Goal: Transaction & Acquisition: Purchase product/service

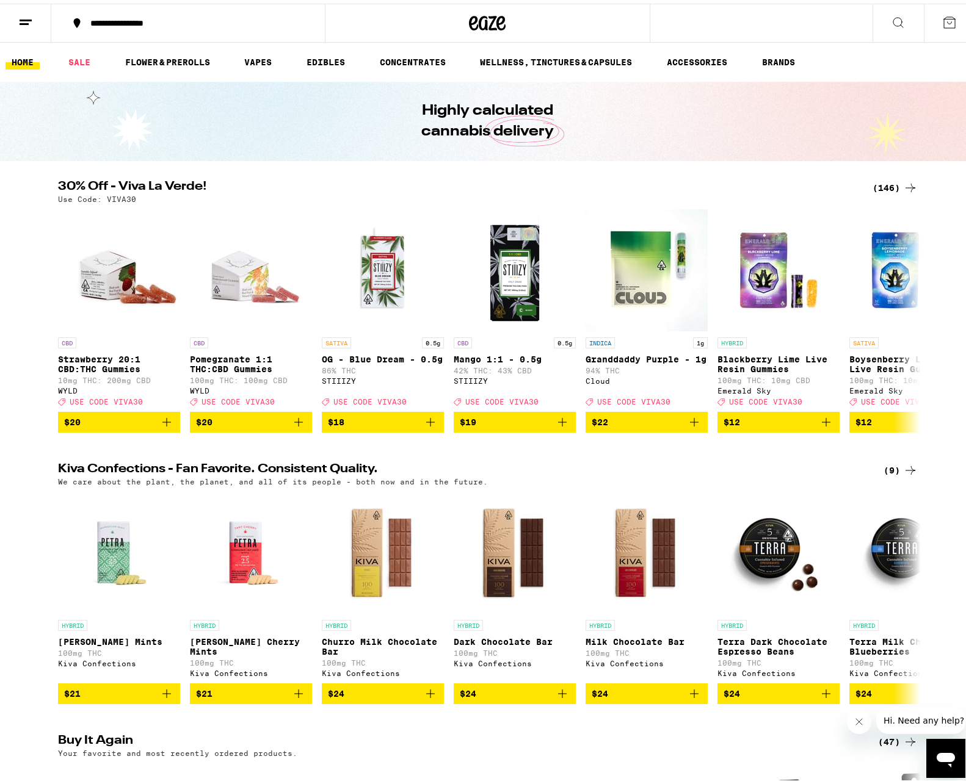
click at [888, 181] on div "(146)" at bounding box center [894, 184] width 45 height 15
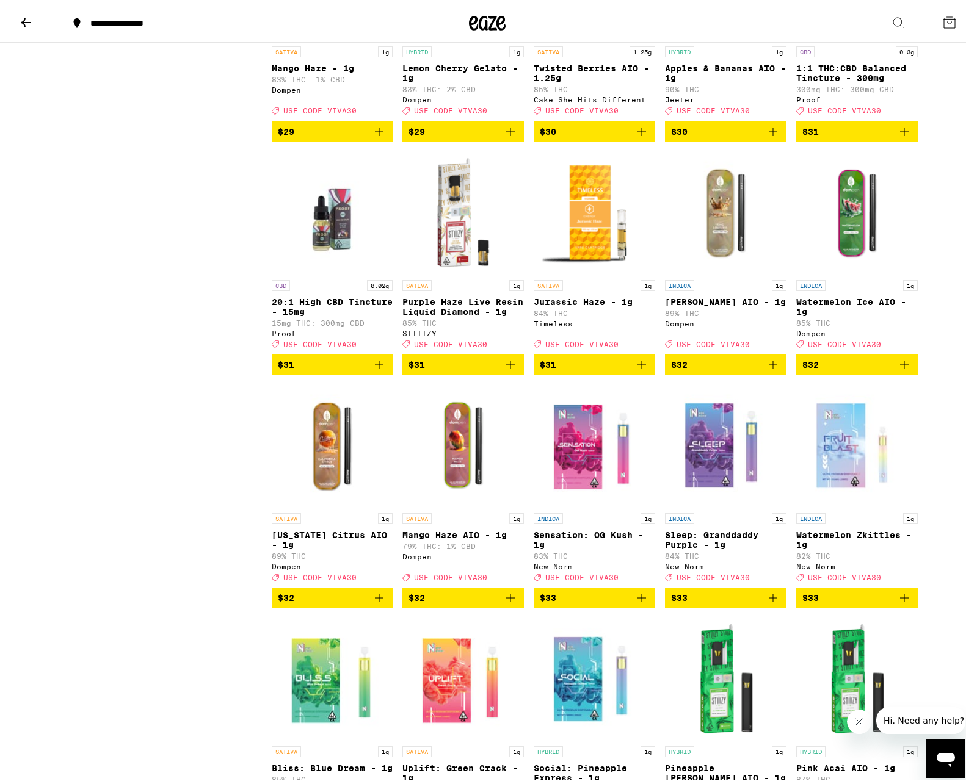
scroll to position [4883, 0]
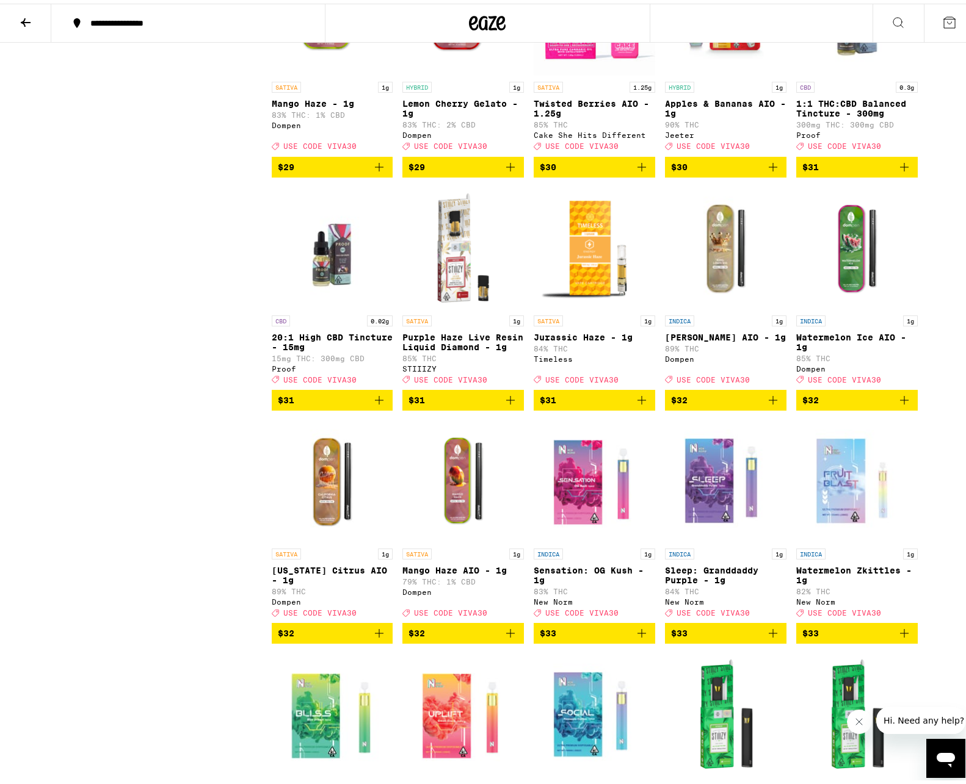
click at [768, 404] on icon "Add to bag" at bounding box center [772, 396] width 15 height 15
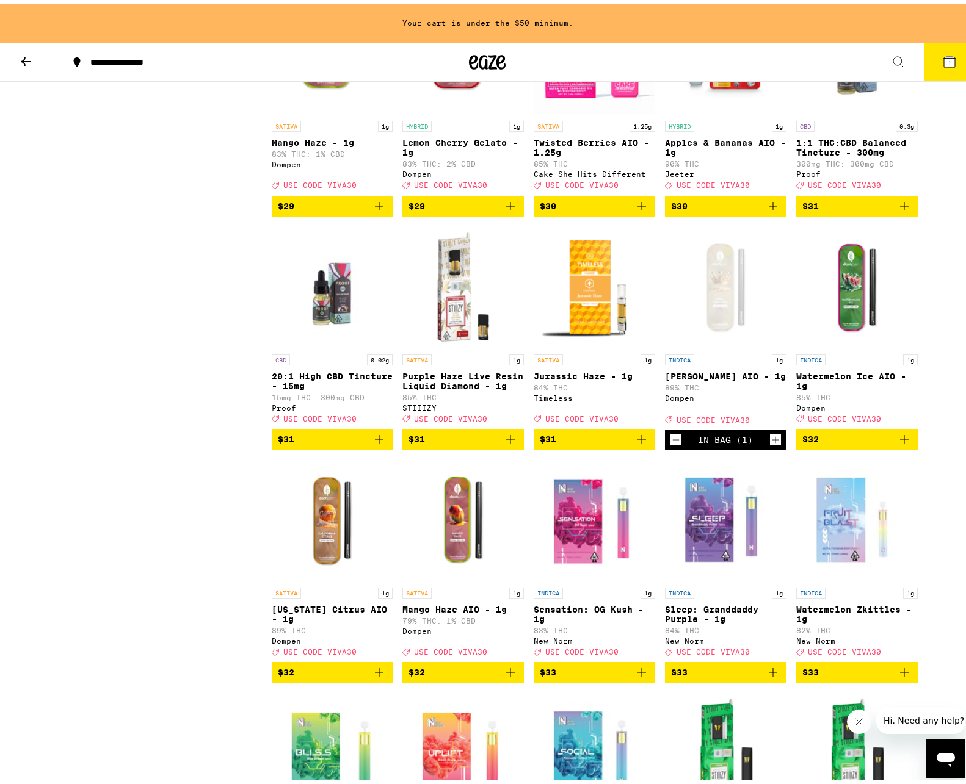
scroll to position [4922, 0]
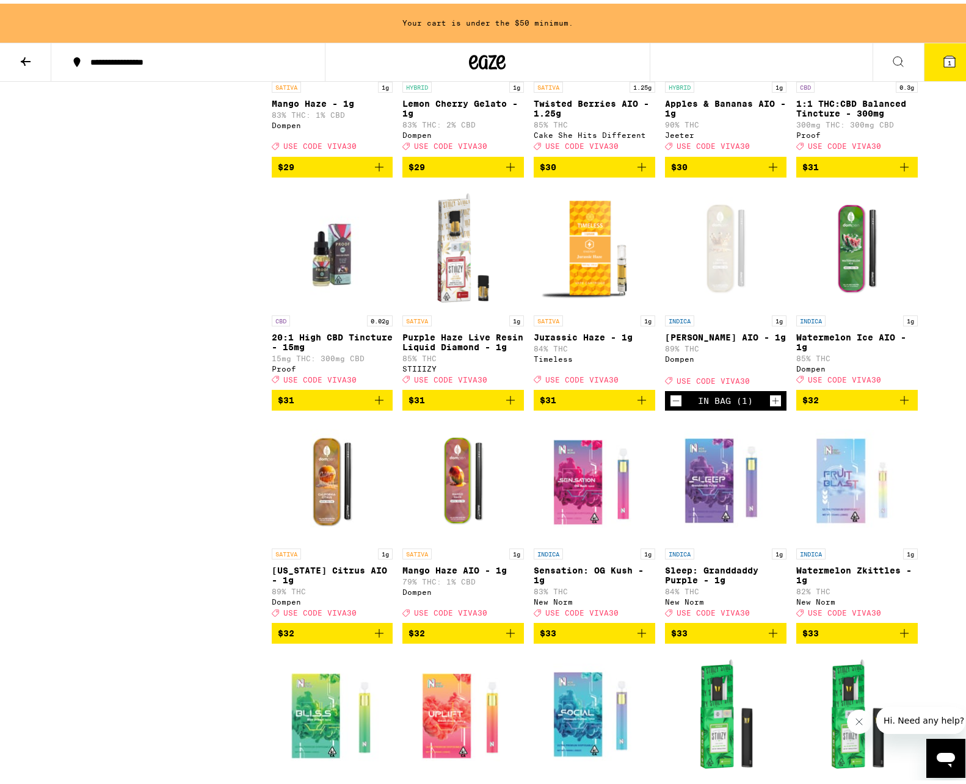
click at [901, 404] on icon "Add to bag" at bounding box center [904, 396] width 15 height 15
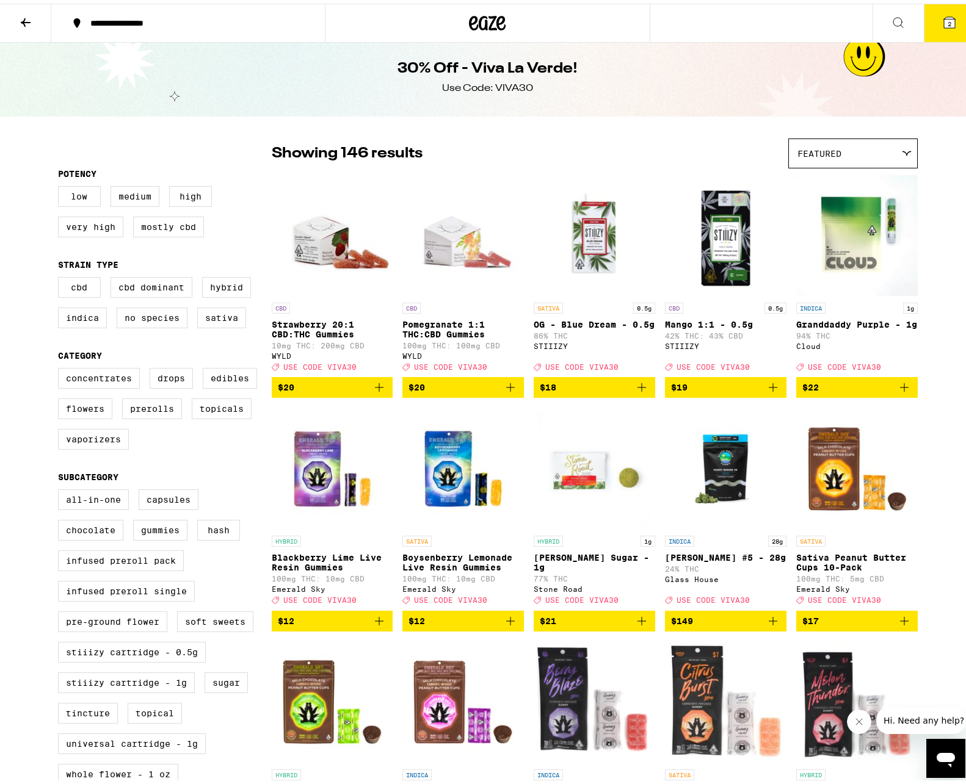
scroll to position [0, 0]
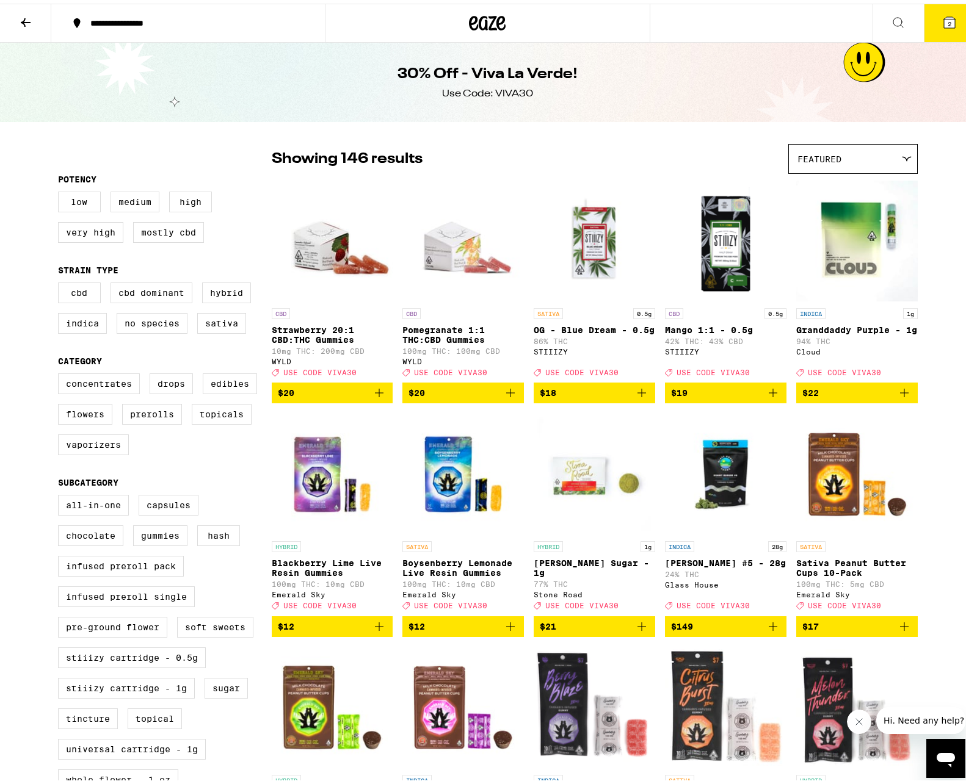
click at [944, 15] on icon at bounding box center [949, 18] width 11 height 11
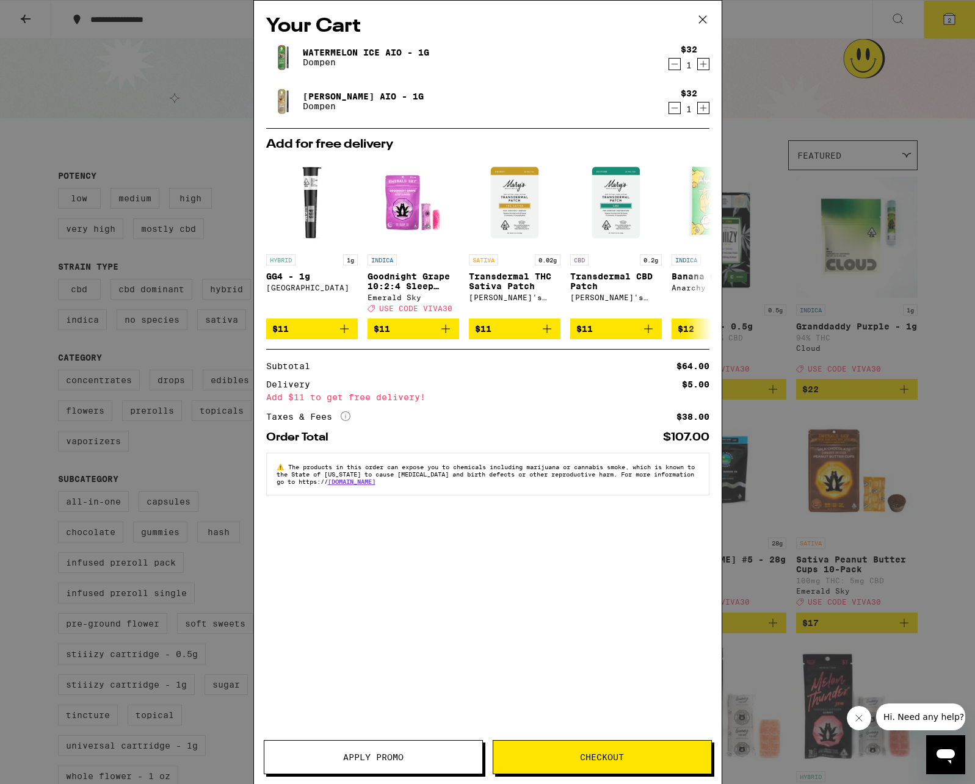
click at [704, 64] on icon "Increment" at bounding box center [703, 64] width 11 height 15
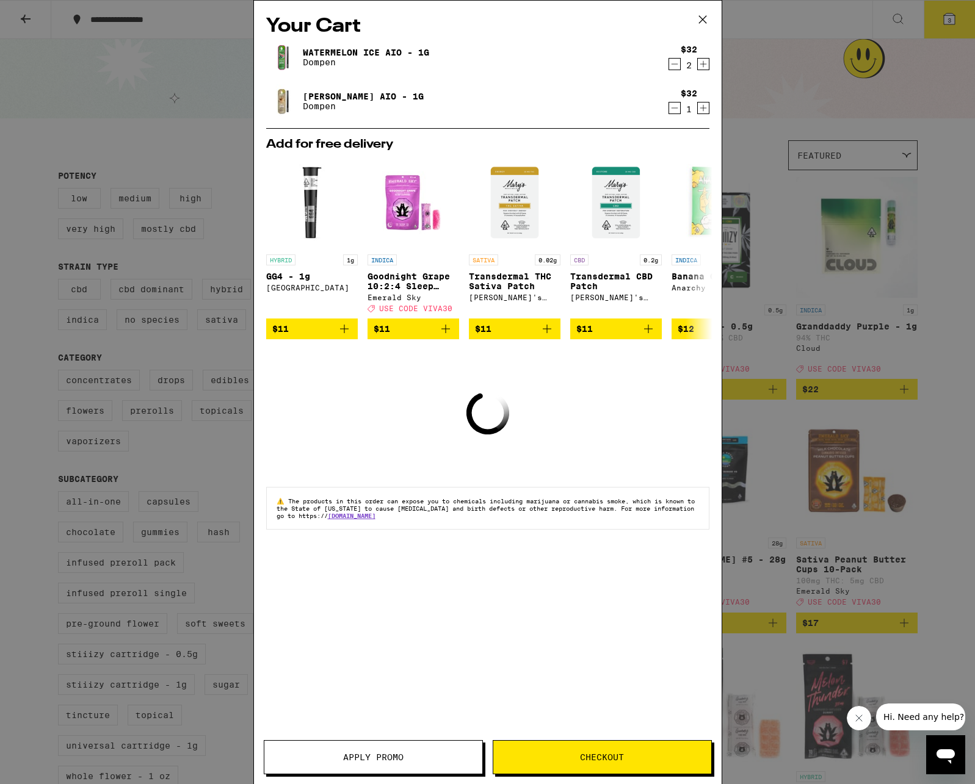
click at [704, 112] on icon "Increment" at bounding box center [703, 108] width 11 height 15
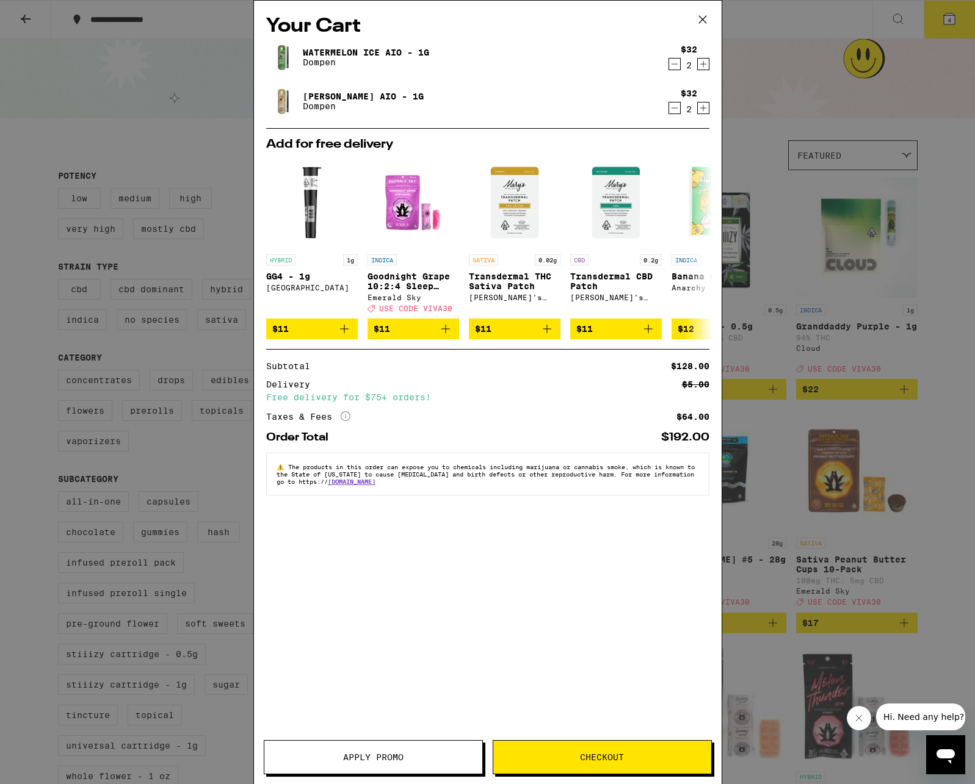
click at [347, 764] on button "Apply Promo" at bounding box center [373, 757] width 219 height 34
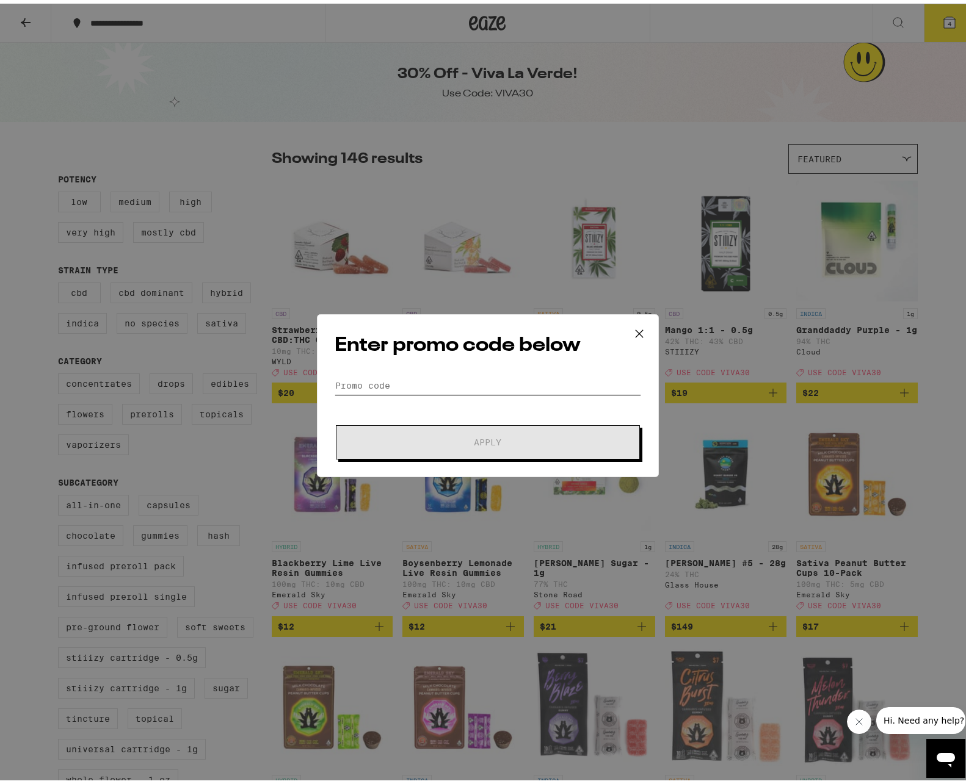
click at [394, 377] on input "Promo Code" at bounding box center [487, 382] width 306 height 18
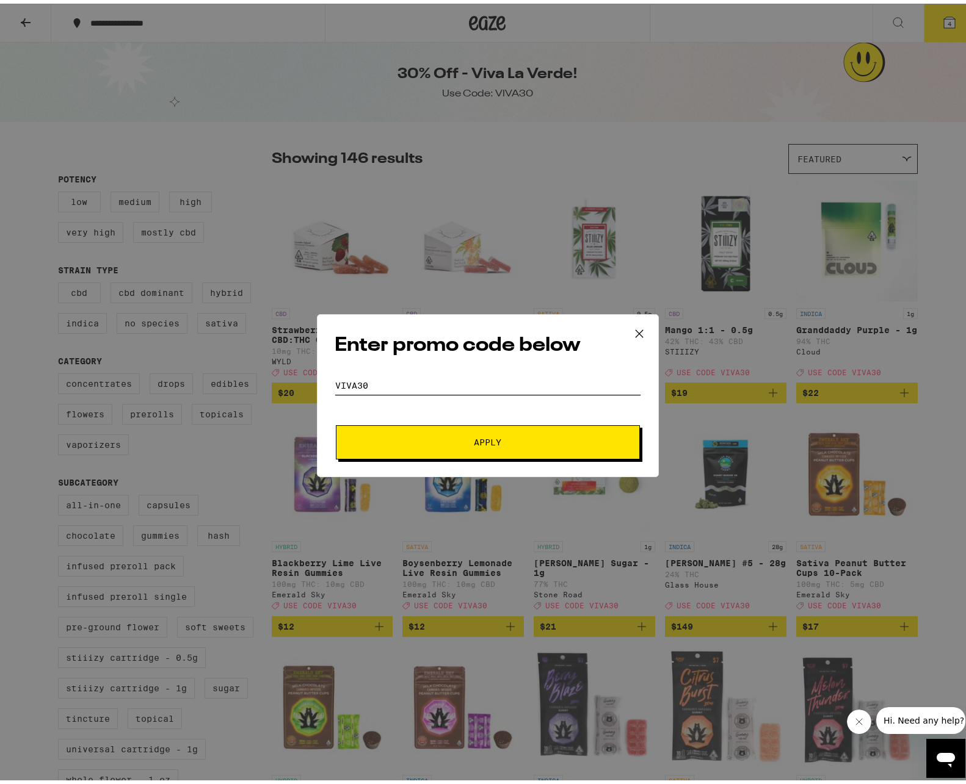
type input "viva30"
click at [523, 435] on span "Apply" at bounding box center [488, 439] width 220 height 9
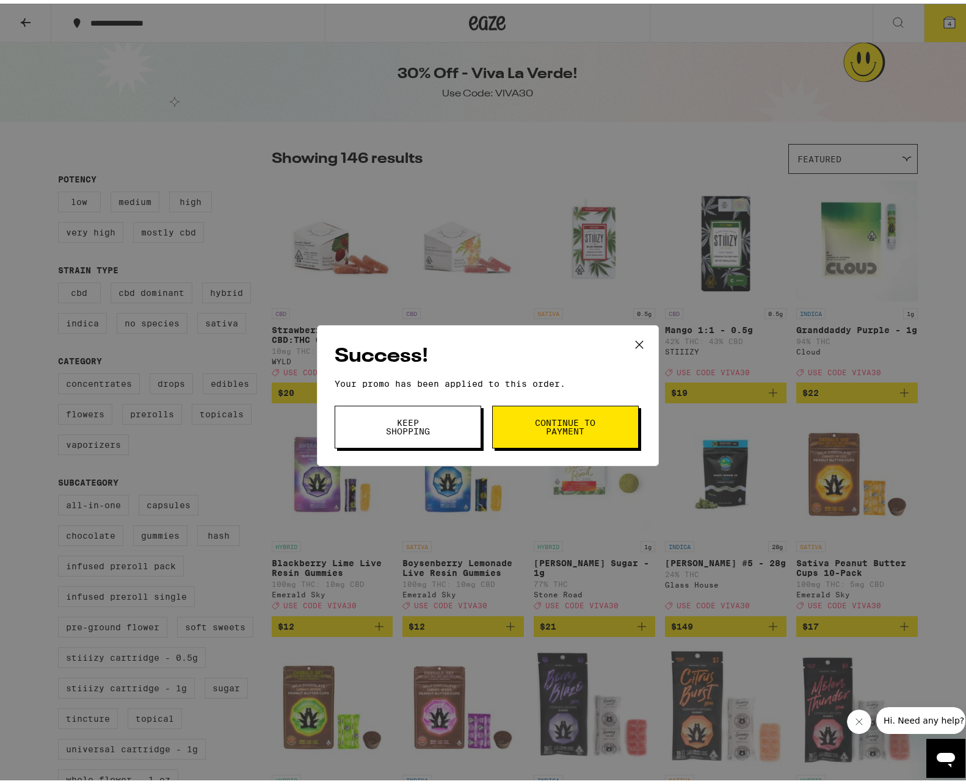
click at [582, 421] on span "Continue to payment" at bounding box center [565, 423] width 62 height 17
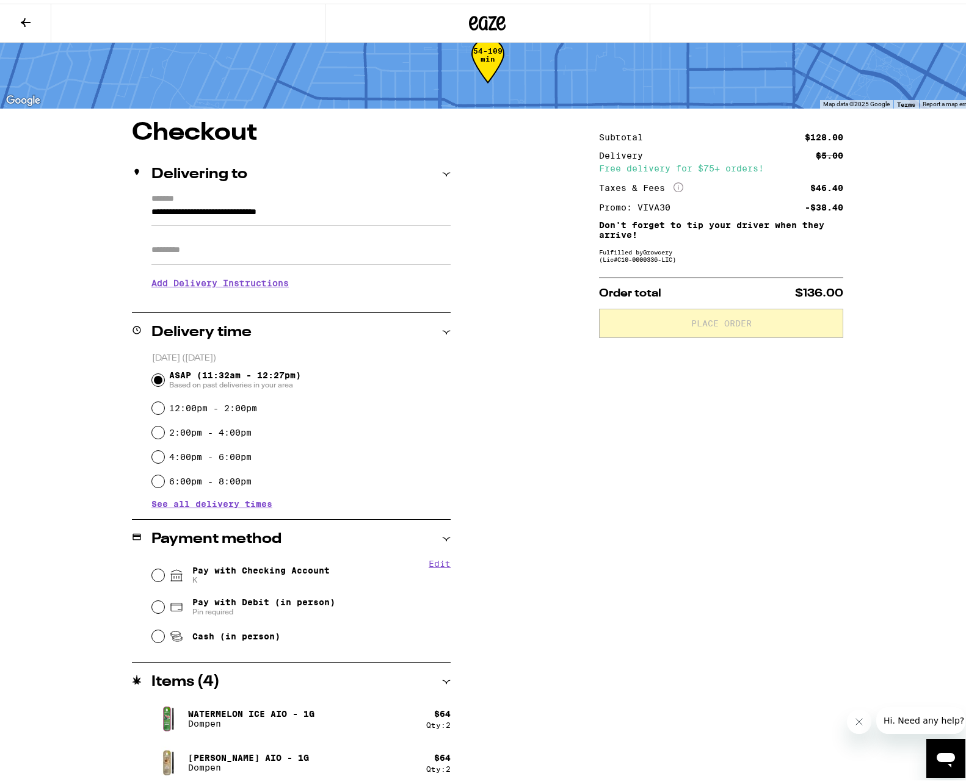
scroll to position [33, 0]
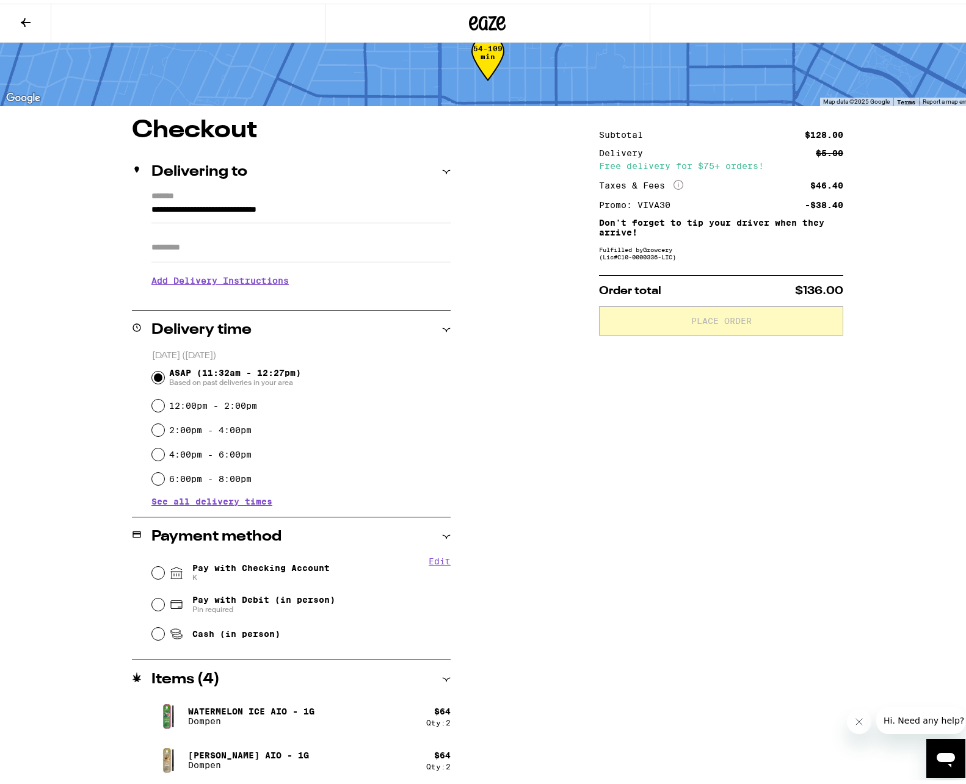
click at [235, 566] on span "Pay with Checking Account K" at bounding box center [260, 570] width 137 height 20
click at [164, 566] on input "Pay with Checking Account K" at bounding box center [158, 569] width 12 height 12
radio input "true"
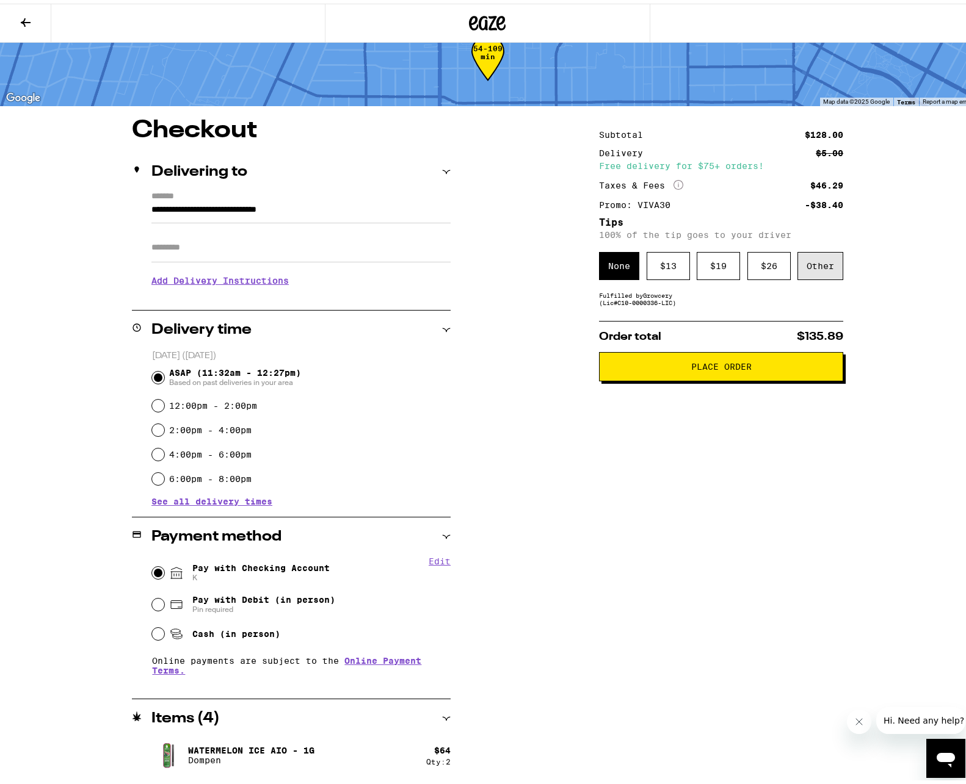
click at [822, 266] on div "Other" at bounding box center [820, 262] width 46 height 28
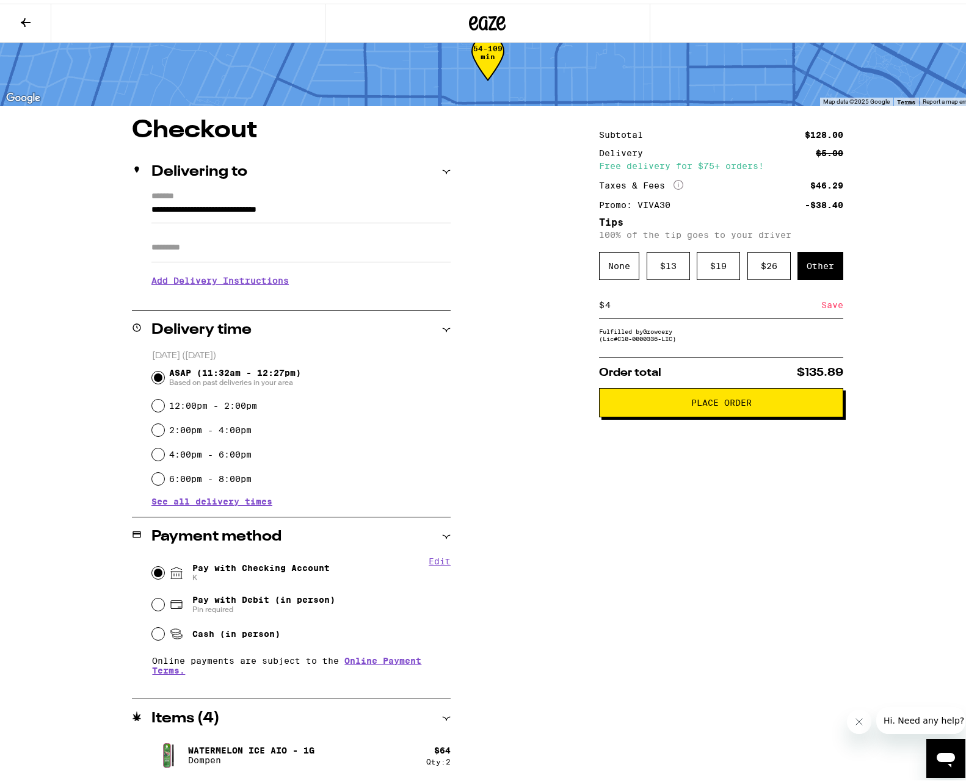
type input "4"
click at [672, 585] on div "Subtotal $128.00 Delivery $5.00 Free delivery for $75+ orders! Taxes & Fees Mor…" at bounding box center [721, 469] width 244 height 709
click at [833, 302] on div "Save" at bounding box center [832, 301] width 22 height 27
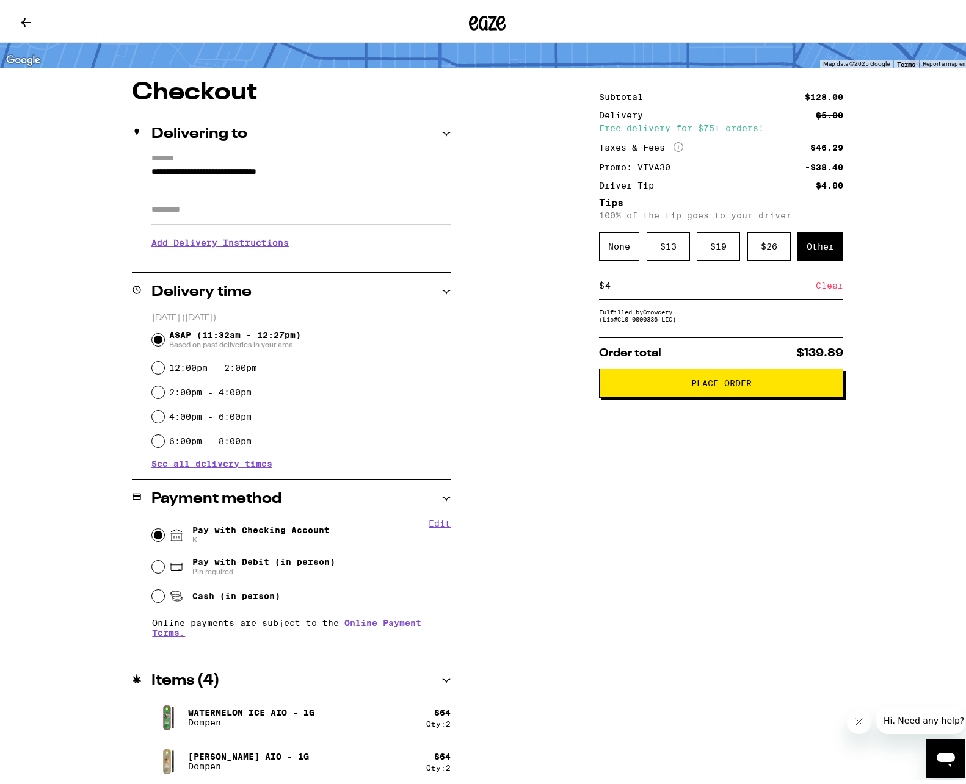
scroll to position [72, 0]
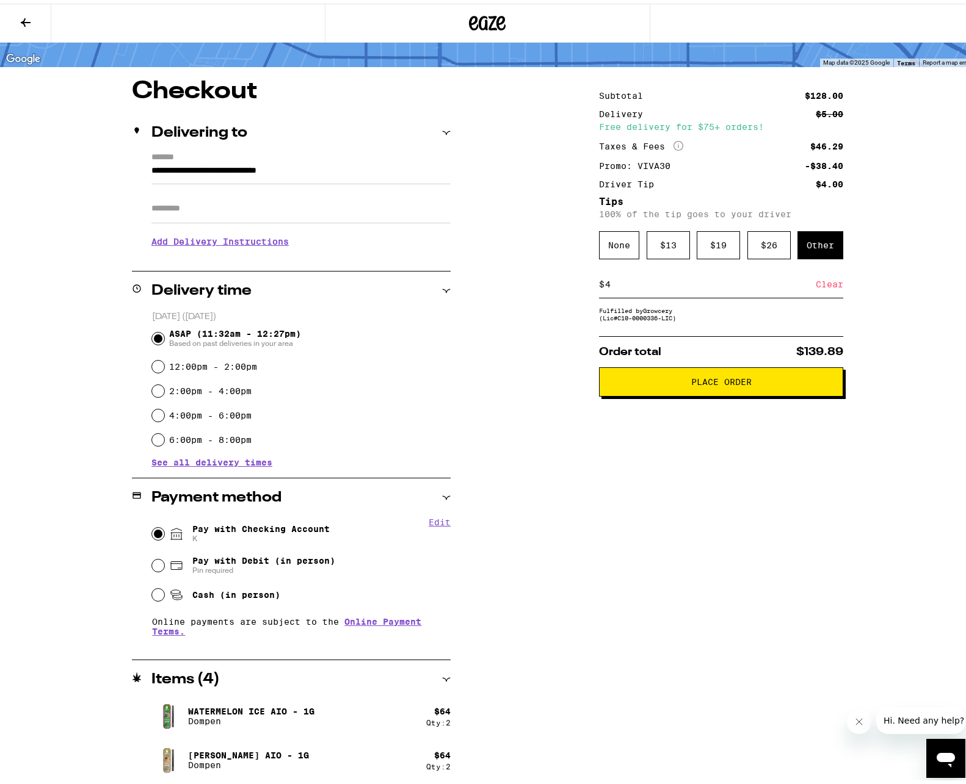
click at [746, 383] on span "Place Order" at bounding box center [721, 378] width 60 height 9
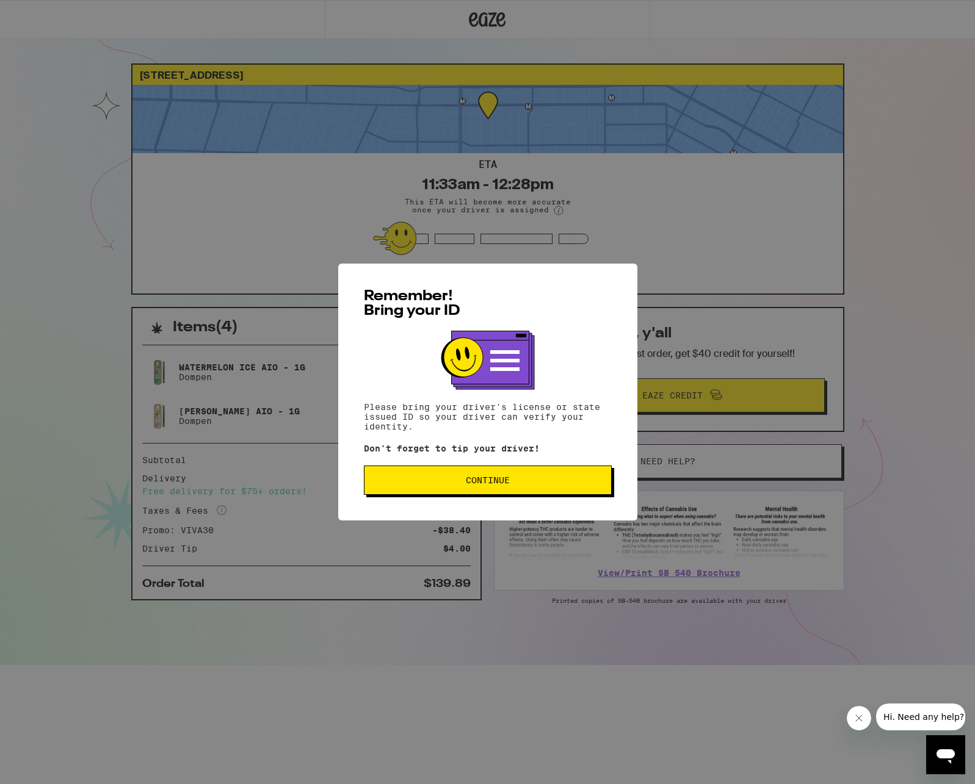
click at [503, 493] on button "Continue" at bounding box center [488, 480] width 248 height 29
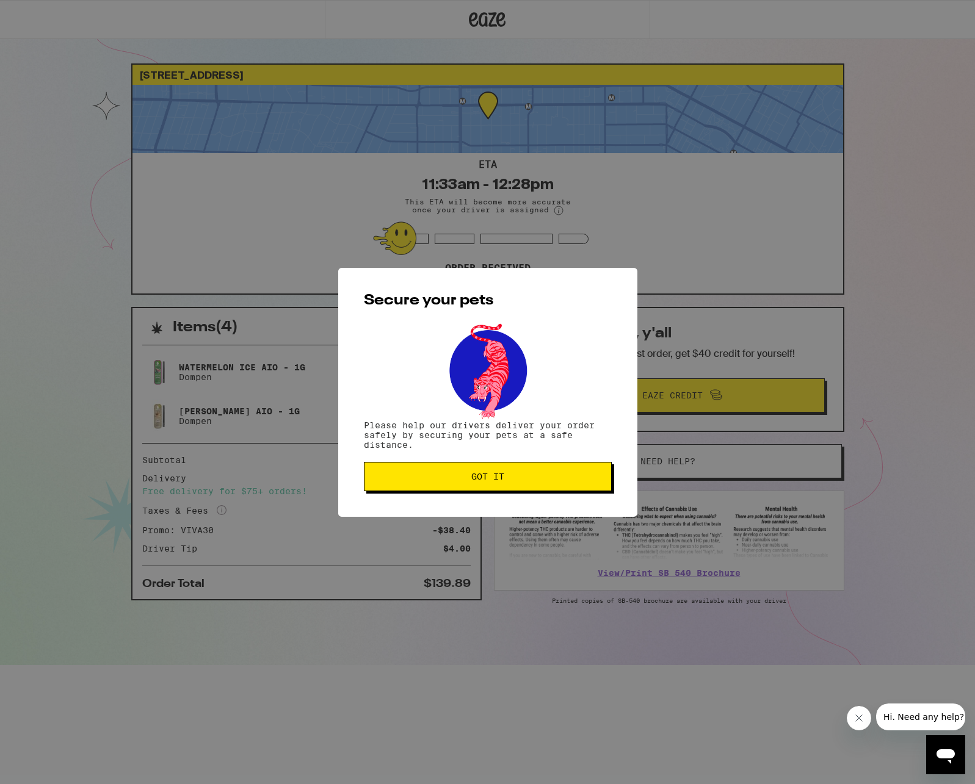
click at [527, 476] on span "Got it" at bounding box center [487, 476] width 227 height 9
